Goal: Ask a question

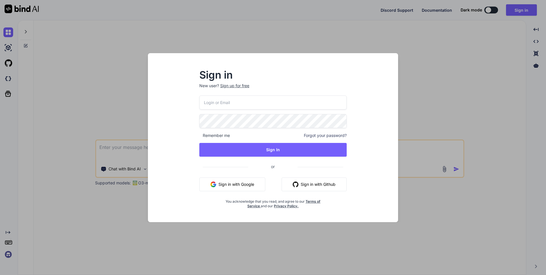
click at [215, 104] on input "email" at bounding box center [272, 102] width 147 height 14
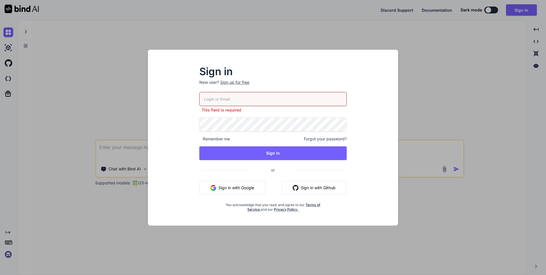
click at [239, 101] on input "email" at bounding box center [272, 99] width 147 height 14
paste input "[EMAIL_ADDRESS][DOMAIN_NAME]"
type input "[EMAIL_ADDRESS][DOMAIN_NAME]"
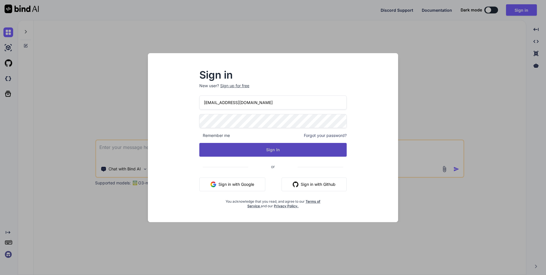
click at [276, 151] on button "Sign In" at bounding box center [272, 150] width 147 height 14
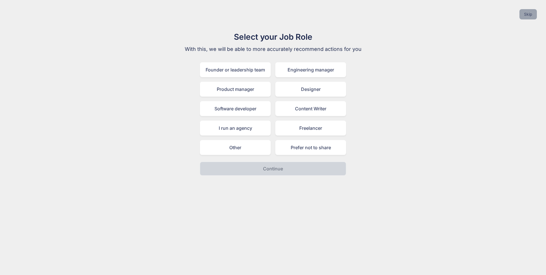
click at [526, 15] on button "Skip" at bounding box center [528, 14] width 17 height 10
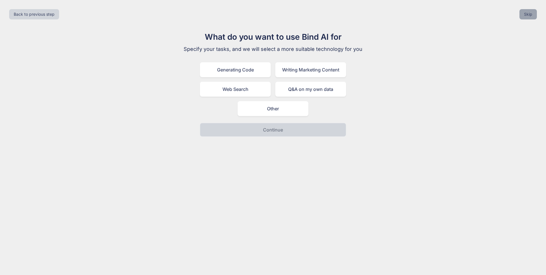
click at [525, 15] on button "Skip" at bounding box center [528, 14] width 17 height 10
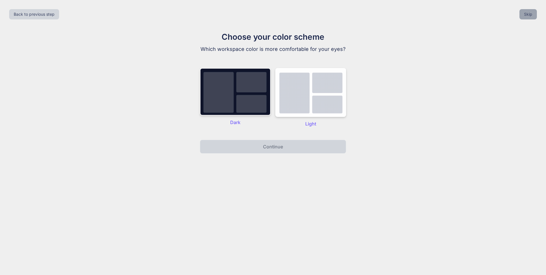
click at [525, 15] on button "Skip" at bounding box center [528, 14] width 17 height 10
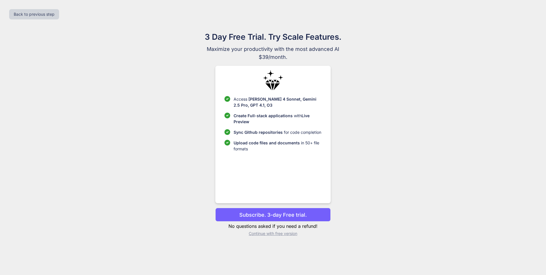
click at [525, 15] on div "Back to previous step" at bounding box center [273, 14] width 537 height 19
click at [288, 216] on p "Subscribe. 3-day Free trial." at bounding box center [272, 215] width 67 height 8
click at [42, 11] on button "Back to previous step" at bounding box center [34, 14] width 50 height 10
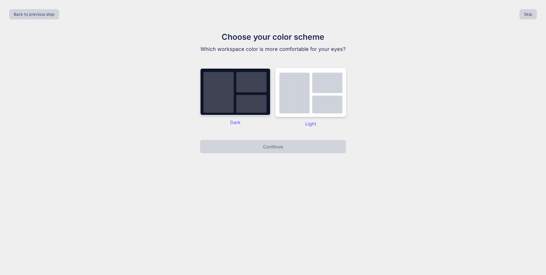
click at [242, 104] on img at bounding box center [235, 91] width 71 height 47
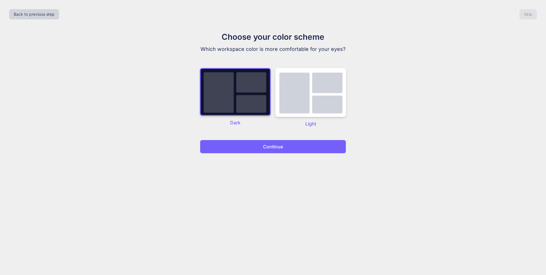
click at [270, 150] on button "Continue" at bounding box center [273, 147] width 146 height 14
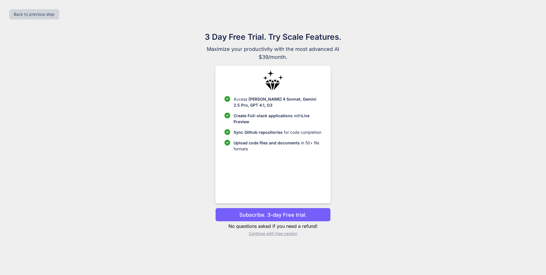
click at [269, 235] on p "Continue with free version" at bounding box center [272, 234] width 115 height 6
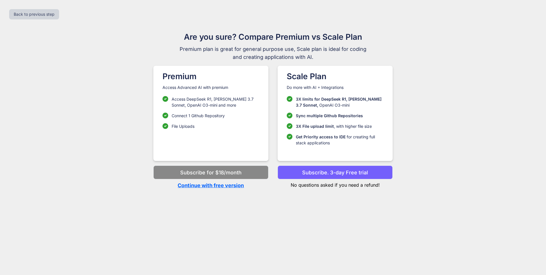
click at [209, 187] on p "Continue with free version" at bounding box center [210, 185] width 115 height 8
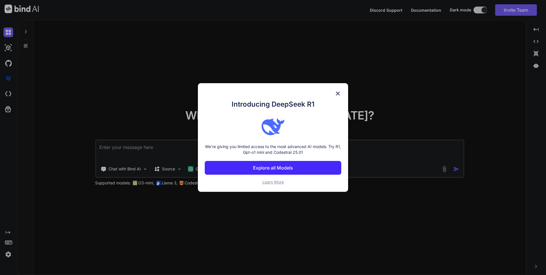
click at [339, 93] on img at bounding box center [338, 93] width 7 height 7
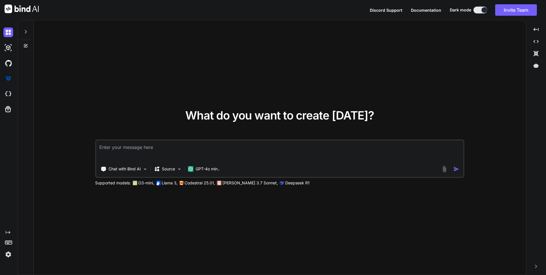
click at [124, 145] on textarea at bounding box center [280, 150] width 368 height 21
click at [197, 148] on textarea at bounding box center [280, 150] width 368 height 21
paste textarea "Copy chart note information after logging"
type textarea "x"
type textarea "Copy chart note information after logging"
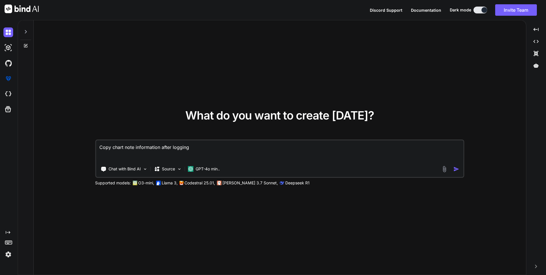
type textarea "x"
type textarea "Copy chart note information after logging"
type textarea "x"
type textarea "Copy chart note information after logging h"
type textarea "x"
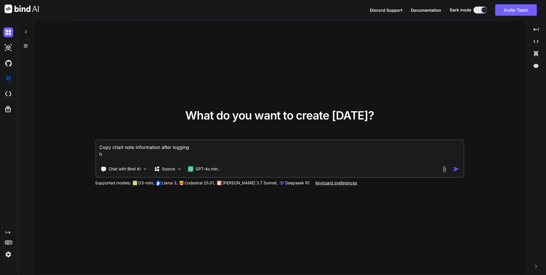
type textarea "Copy chart note information after logging ho"
type textarea "x"
type textarea "Copy chart note information after logging how"
type textarea "x"
type textarea "Copy chart note information after logging how"
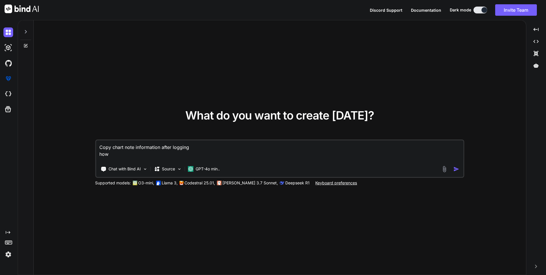
type textarea "x"
type textarea "Copy chart note information after logging how c"
type textarea "x"
type textarea "Copy chart note information after logging how ca"
type textarea "x"
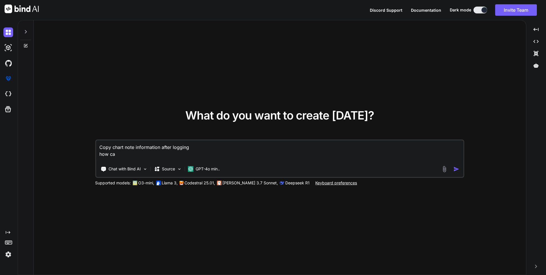
type textarea "Copy chart note information after logging how can"
type textarea "x"
type textarea "Copy chart note information after logging how can"
type textarea "x"
type textarea "Copy chart note information after logging how can i"
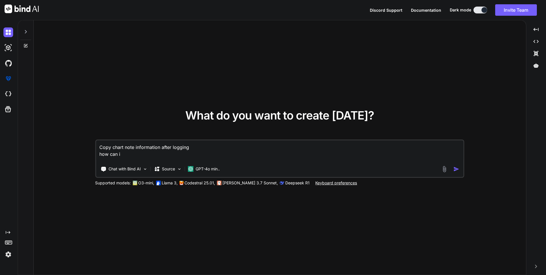
type textarea "x"
type textarea "Copy chart note information after logging how can i"
type textarea "x"
type textarea "Copy chart note information after logging how can i i"
type textarea "x"
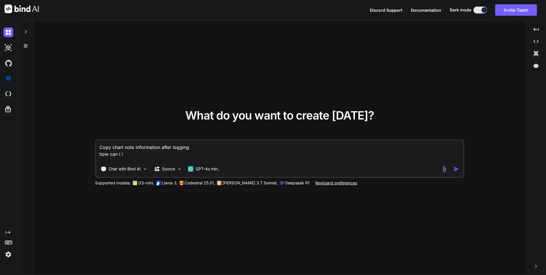
type textarea "Copy chart note information after logging how can i im"
type textarea "x"
type textarea "Copy chart note information after logging how can i imp"
type textarea "x"
type textarea "Copy chart note information after logging how can i impl"
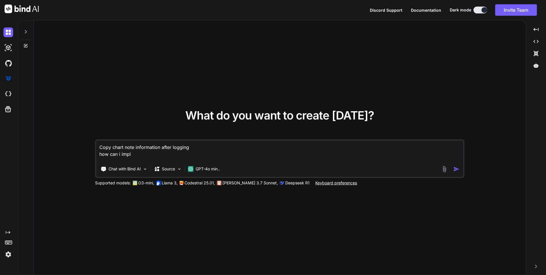
type textarea "x"
type textarea "Copy chart note information after logging how can i imple"
type textarea "x"
type textarea "Copy chart note information after logging how can i implem"
type textarea "x"
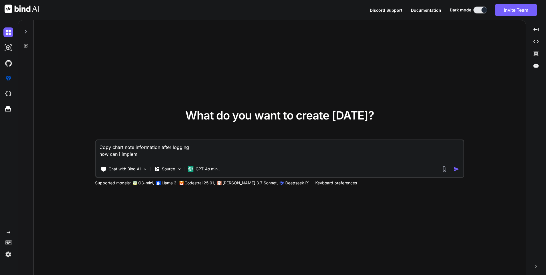
type textarea "Copy chart note information after logging how can i impleme"
type textarea "x"
type textarea "Copy chart note information after logging how can i implemen"
type textarea "x"
type textarea "Copy chart note information after logging how can i implement"
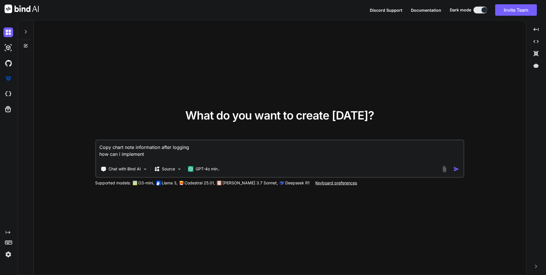
type textarea "x"
type textarea "Copy chart note information after logging how can i implement"
type textarea "x"
type textarea "Copy chart note information after logging how can i implement t"
type textarea "x"
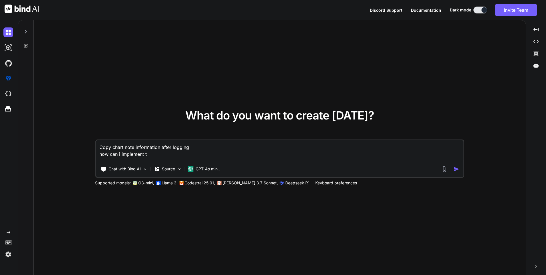
type textarea "Copy chart note information after logging how can i implement th"
type textarea "x"
type textarea "Copy chart note information after logging how can i implement thi"
type textarea "x"
type textarea "Copy chart note information after logging how can i implement this"
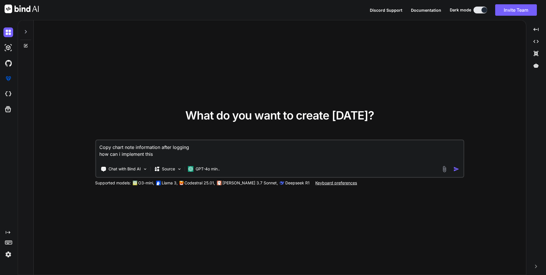
type textarea "x"
type textarea "Copy chart note information after logging how can i implement this"
type textarea "x"
type textarea "Copy chart note information after logging how can i implement this f"
type textarea "x"
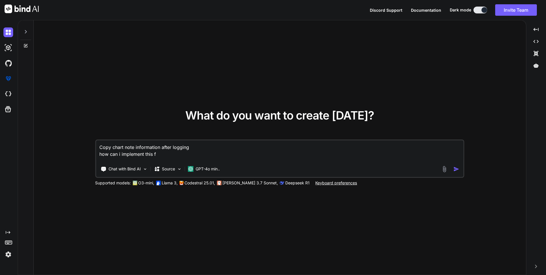
type textarea "Copy chart note information after logging how can i implement this fu"
type textarea "x"
type textarea "Copy chart note information after logging how can i implement this fun"
type textarea "x"
type textarea "Copy chart note information after logging how can i implement this func"
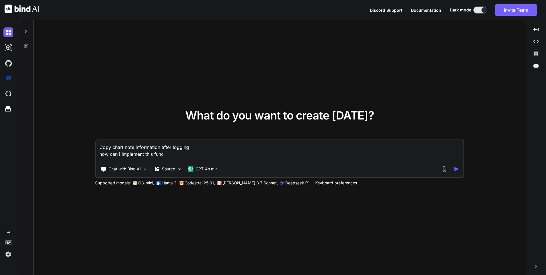
type textarea "x"
type textarea "Copy chart note information after logging how can i implement this funct"
type textarea "x"
type textarea "Copy chart note information after logging how can i implement this functi"
type textarea "x"
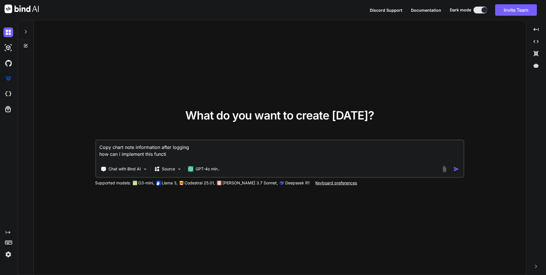
type textarea "Copy chart note information after logging how can i implement this functio"
type textarea "x"
type textarea "Copy chart note information after logging how can i implement this function"
type textarea "x"
type textarea "Copy chart note information after logging how can i implement this function"
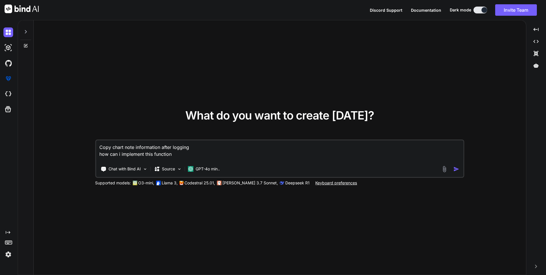
type textarea "x"
type textarea "Copy chart note information after logging how can i implement this function"
type textarea "x"
type textarea "Copy chart note information after logging how can i implement this functiona"
type textarea "x"
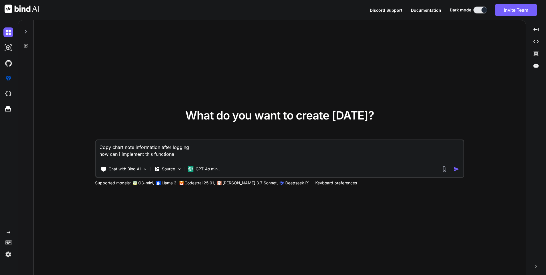
type textarea "Copy chart note information after logging how can i implement this functional"
type textarea "x"
type textarea "Copy chart note information after logging how can i implement this functionalt"
type textarea "x"
type textarea "Copy chart note information after logging how can i implement this functionalty"
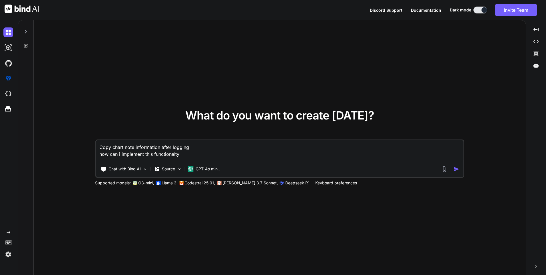
type textarea "x"
type textarea "Copy chart note information after logging how can i implement this functionalty"
type textarea "x"
type textarea "Copy chart note information after logging how can i implement this functionalty…"
type textarea "x"
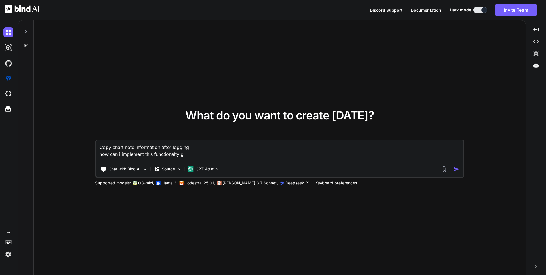
type textarea "Copy chart note information after logging how can i implement this functionalty…"
type textarea "x"
type textarea "Copy chart note information after logging how can i implement this functionalty…"
type textarea "x"
type textarea "Copy chart note information after logging how can i implement this functionalty…"
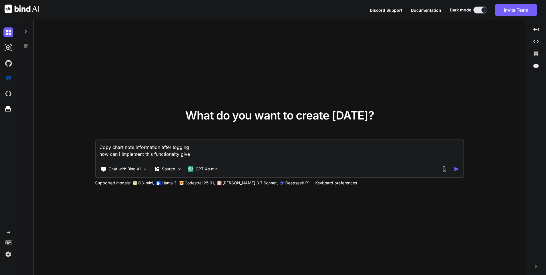
type textarea "x"
type textarea "Copy chart note information after logging how can i implement this functionalty…"
type textarea "x"
type textarea "Copy chart note information after logging how can i implement this functionalty…"
type textarea "x"
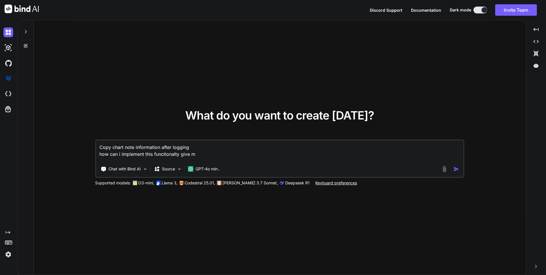
type textarea "Copy chart note information after logging how can i implement this functionalty…"
type textarea "x"
type textarea "Copy chart note information after logging how can i implement this functionalty…"
type textarea "x"
type textarea "Copy chart note information after logging how can i implement this functionalty…"
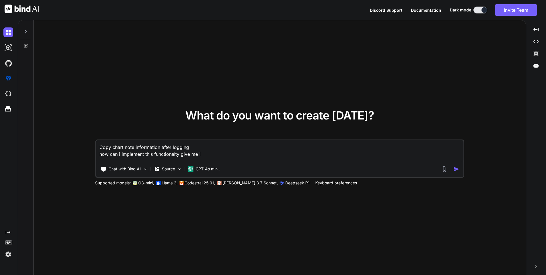
type textarea "x"
type textarea "Copy chart note information after logging how can i implement this functionalty…"
type textarea "x"
type textarea "Copy chart note information after logging how can i implement this functionalty…"
type textarea "x"
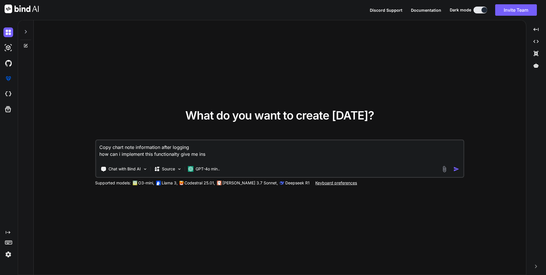
type textarea "Copy chart note information after logging how can i implement this functionalty…"
type textarea "x"
type textarea "Copy chart note information after logging how can i implement this functionalty…"
type textarea "x"
type textarea "Copy chart note information after logging how can i implement this functionalty…"
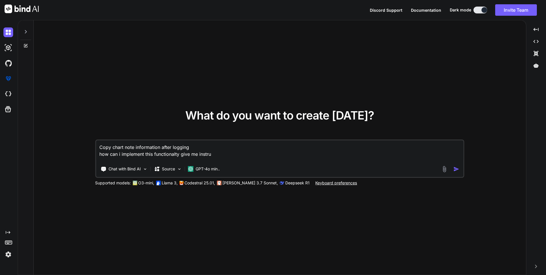
type textarea "x"
type textarea "Copy chart note information after logging how can i implement this functionalty…"
type textarea "x"
type textarea "Copy chart note information after logging how can i implement this functionalty…"
type textarea "x"
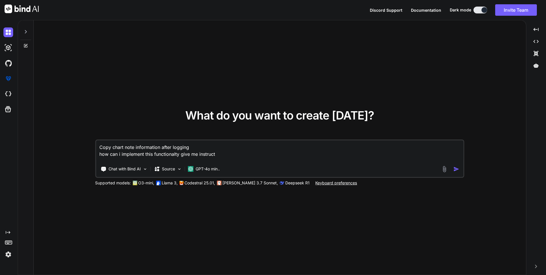
type textarea "Copy chart note information after logging how can i implement this functionalty…"
type textarea "x"
type textarea "Copy chart note information after logging how can i implement this functionalty…"
type textarea "x"
type textarea "Copy chart note information after logging how can i implement this functionalty…"
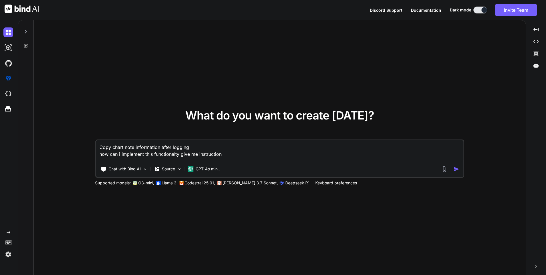
type textarea "x"
type textarea "Copy chart note information after logging how can i implement this functionalty…"
type textarea "x"
type textarea "Copy chart note information after logging how can i implement this functionalty…"
type textarea "x"
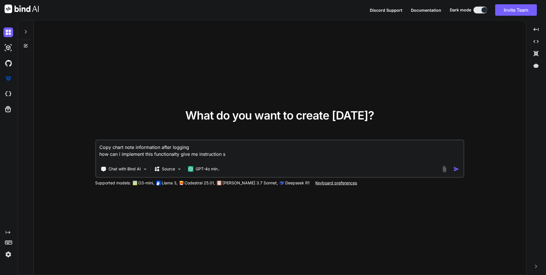
type textarea "Copy chart note information after logging how can i implement this functionalty…"
type textarea "x"
type textarea "Copy chart note information after logging how can i implement this functionalty…"
type textarea "x"
type textarea "Copy chart note information after logging how can i implement this functionalty…"
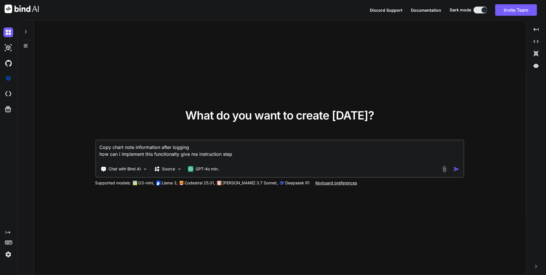
type textarea "x"
type textarea "Copy chart note information after logging how can i implement this functionalty…"
type textarea "x"
type textarea "Copy chart note information after logging how can i implement this functionalty…"
type textarea "x"
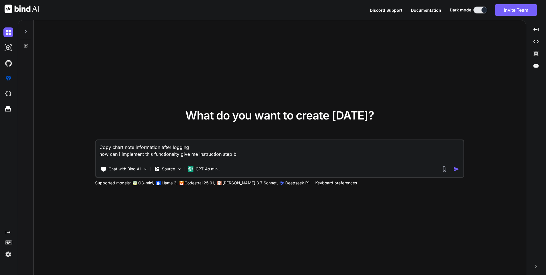
type textarea "Copy chart note information after logging how can i implement this functionalty…"
type textarea "x"
type textarea "Copy chart note information after logging how can i implement this functionalty…"
type textarea "x"
type textarea "Copy chart note information after logging how can i implement this functionalty…"
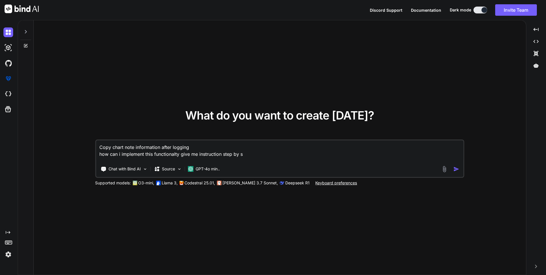
type textarea "x"
type textarea "Copy chart note information after logging how can i implement this functionalty…"
type textarea "x"
type textarea "Copy chart note information after logging how can i implement this functionalty…"
type textarea "x"
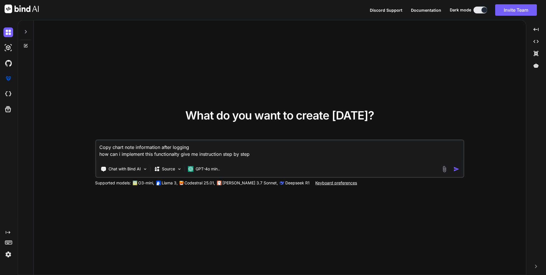
type textarea "Copy chart note information after logging how can i implement this functionalty…"
click at [457, 169] on img "button" at bounding box center [457, 169] width 6 height 6
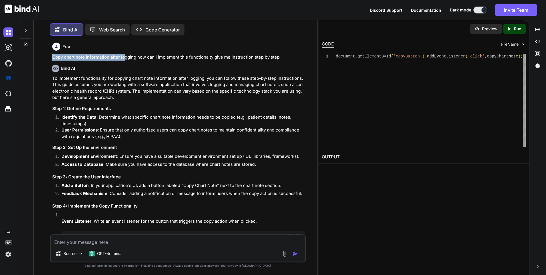
drag, startPoint x: 52, startPoint y: 58, endPoint x: 124, endPoint y: 57, distance: 72.6
click at [124, 57] on div "You Copy chart note information after logging how can i implement this function…" at bounding box center [178, 137] width 255 height 194
click at [112, 243] on textarea at bounding box center [178, 240] width 254 height 10
type textarea "x"
type textarea "c"
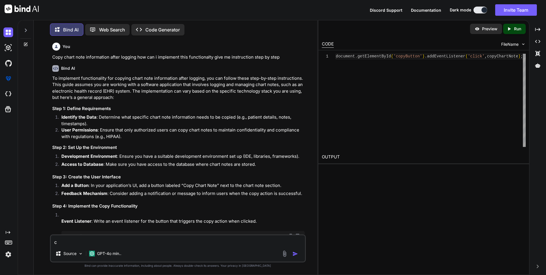
type textarea "x"
type textarea "ca"
type textarea "x"
type textarea "can"
type textarea "x"
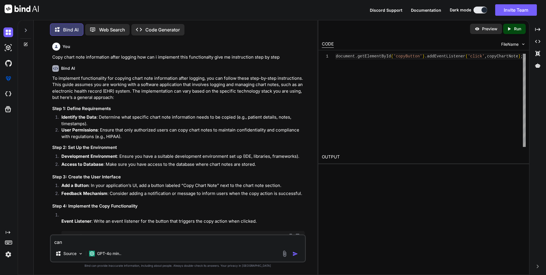
type textarea "can"
type textarea "x"
type textarea "can u"
type textarea "x"
type textarea "can u"
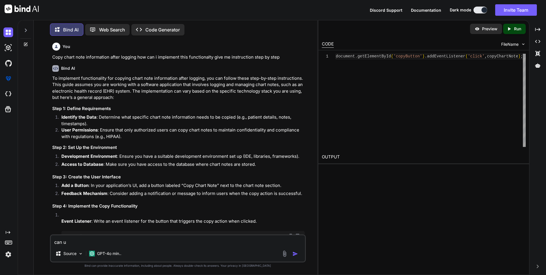
type textarea "x"
type textarea "can u e"
type textarea "x"
type textarea "can u ex"
type textarea "x"
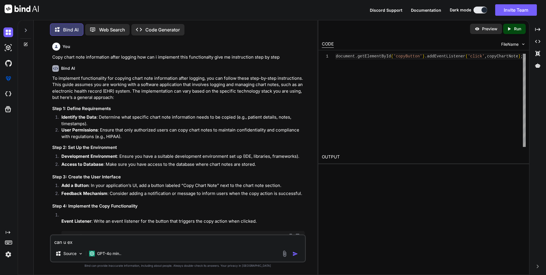
type textarea "can u exp"
type textarea "x"
type textarea "can u expl"
type textarea "x"
type textarea "can u expla"
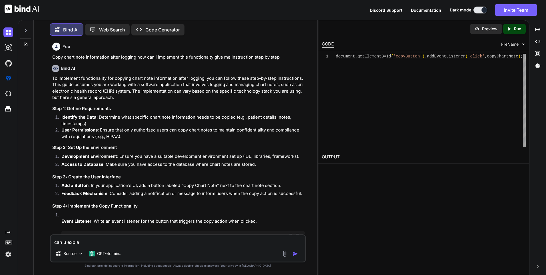
type textarea "x"
type textarea "can u explai"
type textarea "x"
type textarea "can u explain"
type textarea "x"
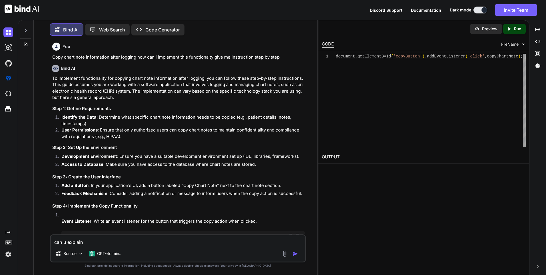
type textarea "can u explain"
type textarea "x"
type textarea "can u explain i"
type textarea "x"
type textarea "can u explain in"
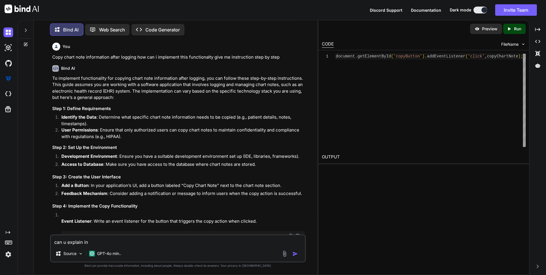
type textarea "x"
type textarea "can u explain in"
type textarea "x"
type textarea "can u explain in h"
type textarea "x"
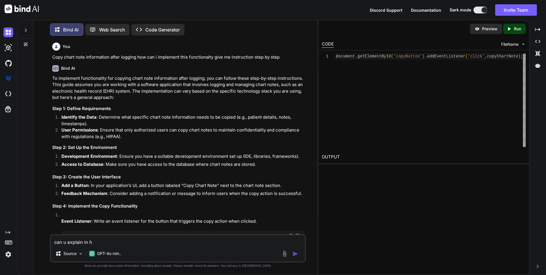
type textarea "can u explain in hi"
type textarea "x"
type textarea "can u explain in hin"
type textarea "x"
type textarea "can u explain in hind"
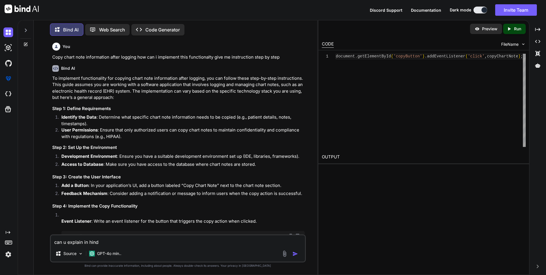
type textarea "x"
type textarea "can u explain in hind"
type textarea "x"
type textarea "can u explain in hind y"
type textarea "x"
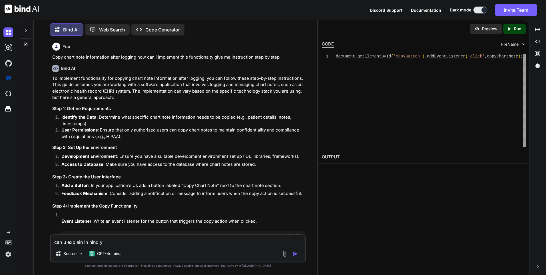
type textarea "can u explain in hind"
type textarea "x"
type textarea "can u explain in hind h"
type textarea "x"
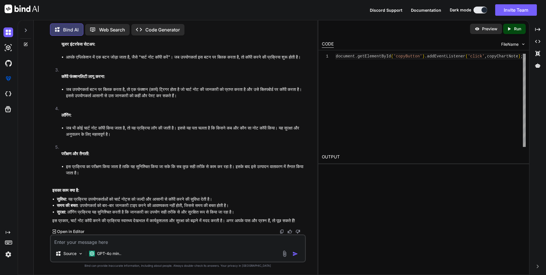
scroll to position [716, 0]
